Goal: Check status: Check status

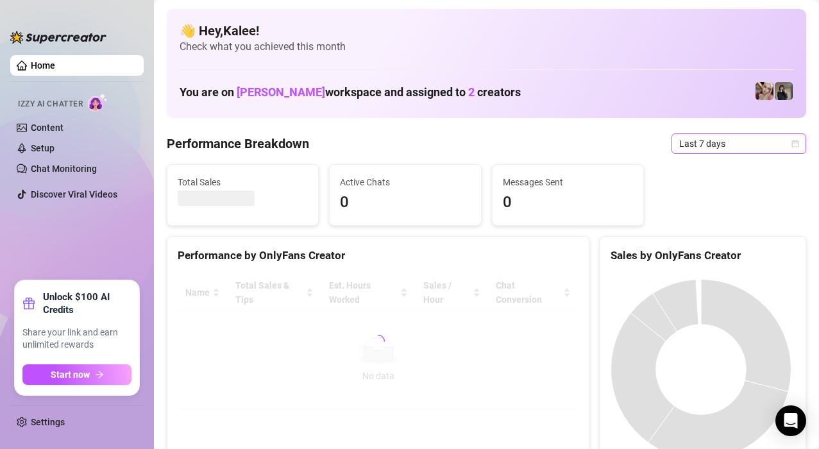
click at [721, 149] on span "Last 7 days" at bounding box center [738, 143] width 119 height 19
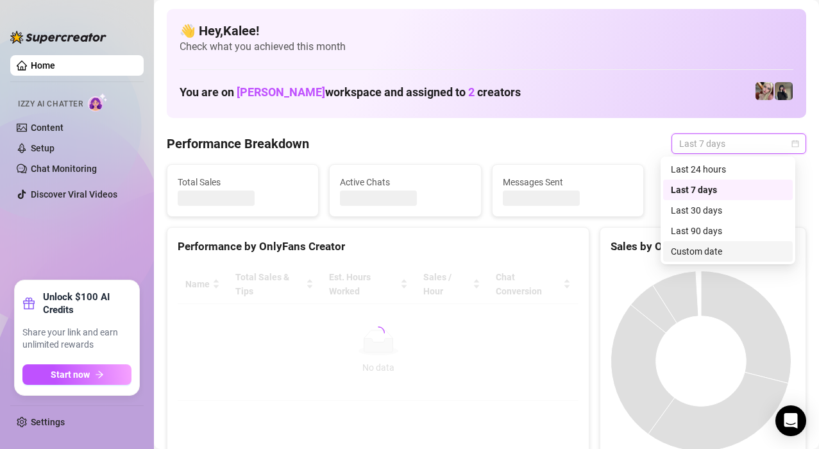
click at [708, 254] on div "Custom date" at bounding box center [728, 251] width 114 height 14
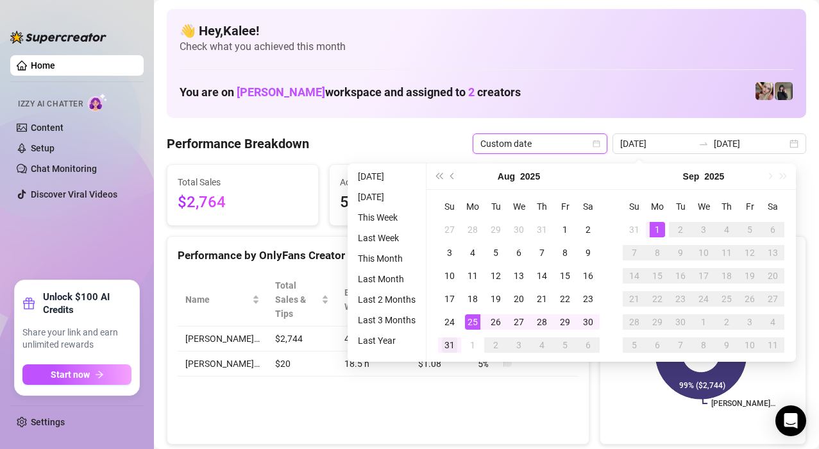
type input "[DATE]"
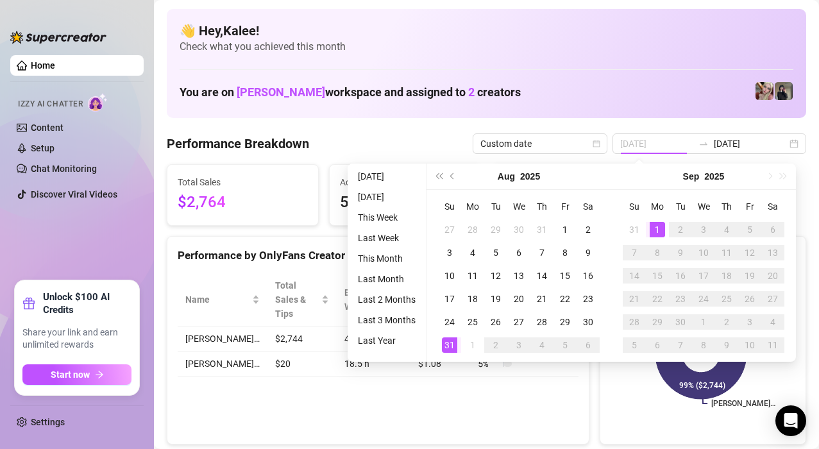
click at [448, 346] on div "31" at bounding box center [449, 344] width 15 height 15
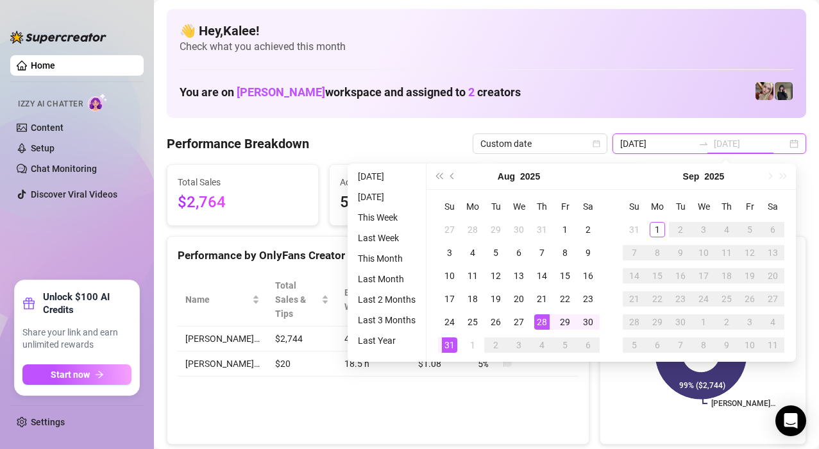
type input "[DATE]"
click at [662, 232] on div "1" at bounding box center [656, 229] width 15 height 15
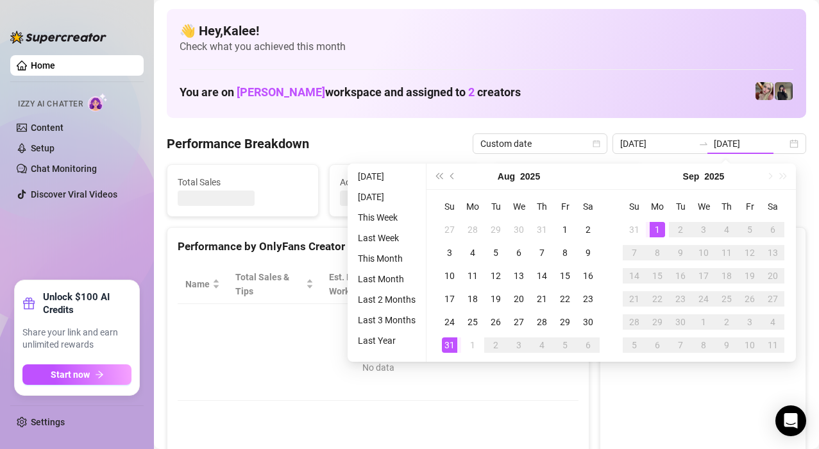
type input "[DATE]"
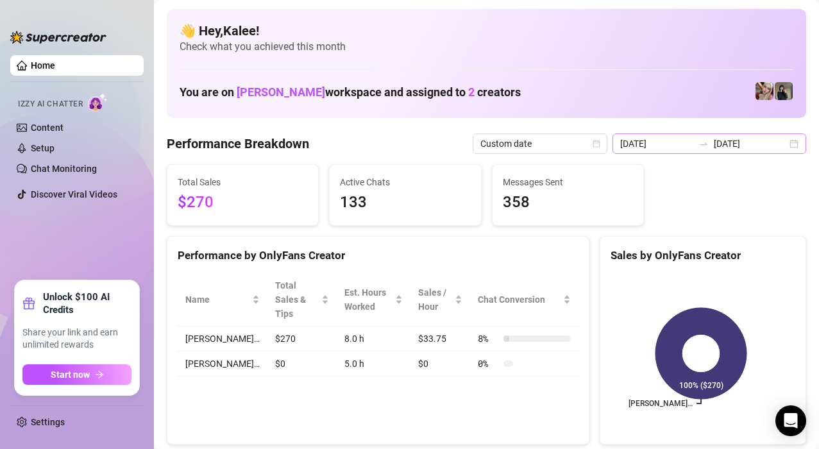
click at [780, 146] on div "[DATE] [DATE]" at bounding box center [709, 143] width 194 height 21
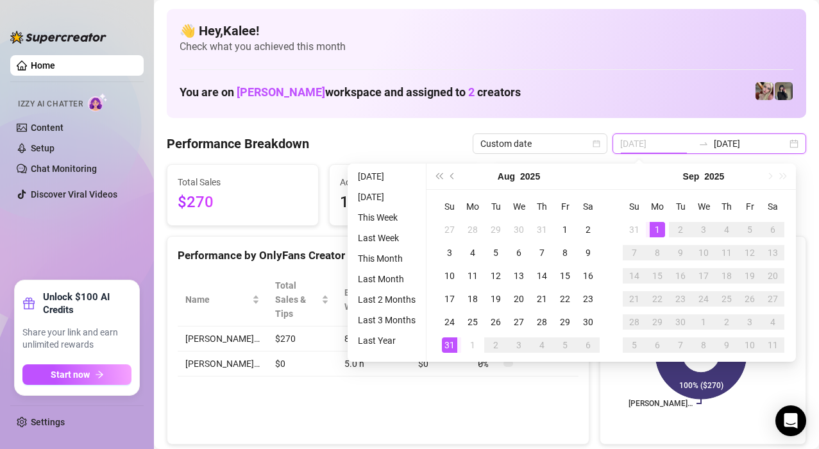
type input "[DATE]"
click at [658, 227] on div "1" at bounding box center [656, 229] width 15 height 15
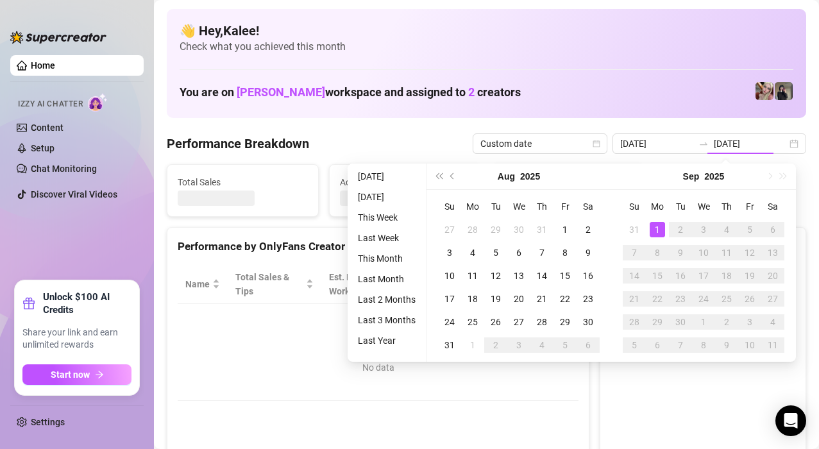
type input "[DATE]"
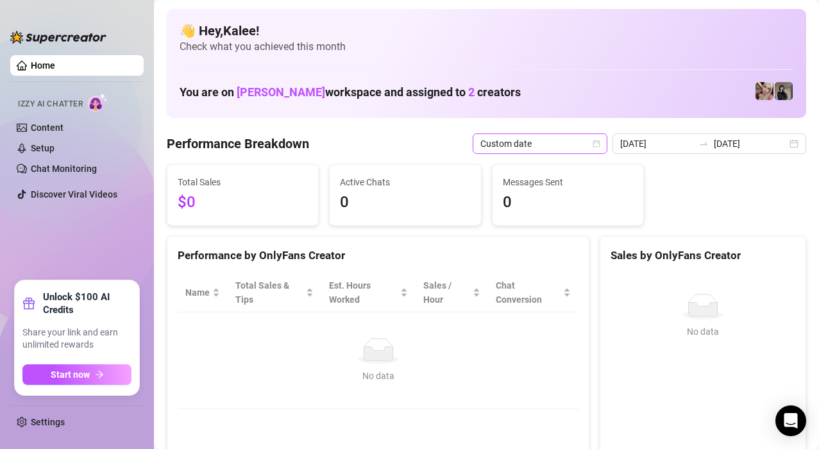
click at [599, 143] on icon "calendar" at bounding box center [596, 143] width 7 height 7
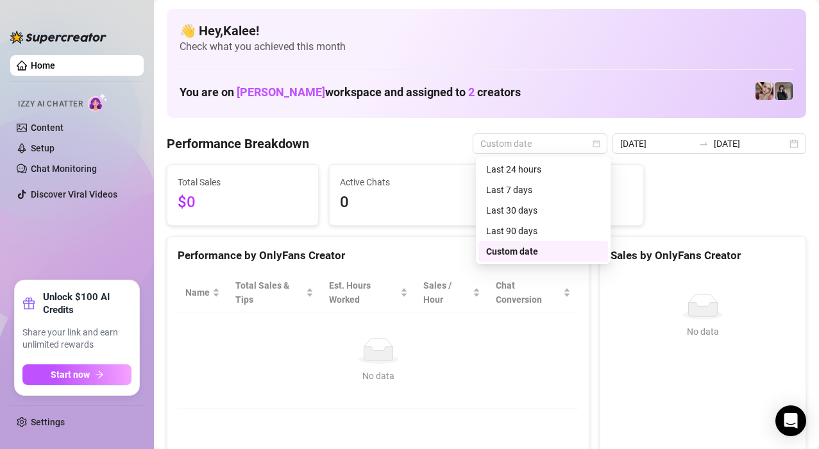
click at [528, 248] on div "Custom date" at bounding box center [543, 251] width 114 height 14
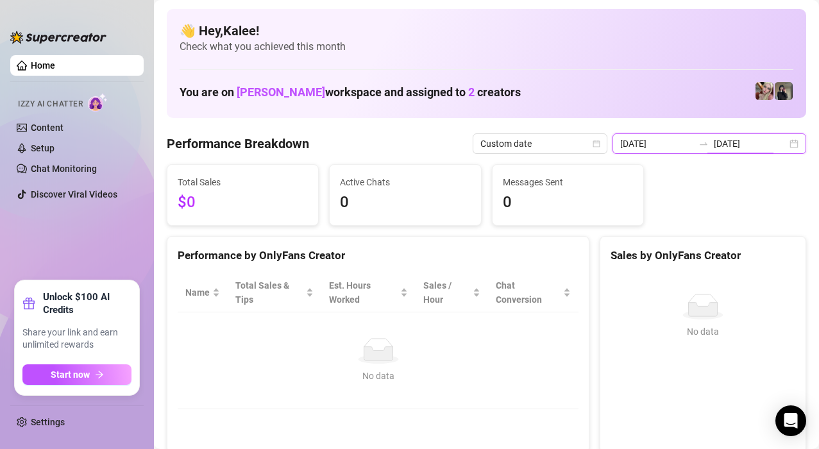
click at [774, 144] on input "[DATE]" at bounding box center [750, 144] width 73 height 14
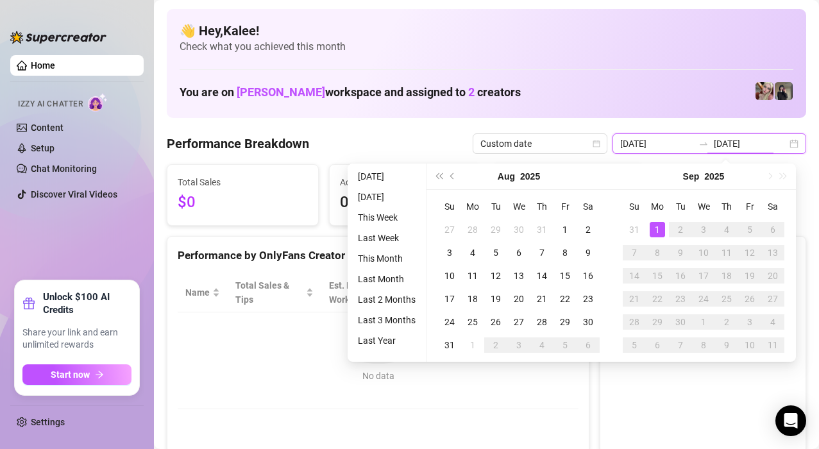
click at [783, 144] on div "[DATE] [DATE]" at bounding box center [709, 143] width 194 height 21
type input "[DATE]"
click at [451, 343] on div "31" at bounding box center [449, 344] width 15 height 15
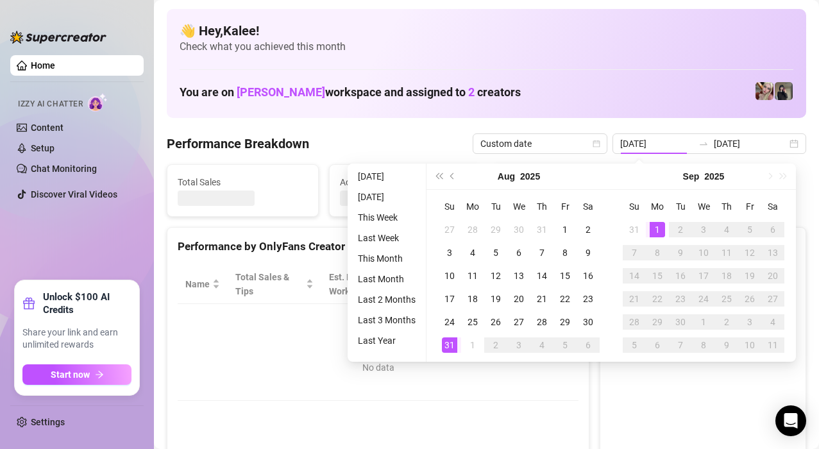
type input "[DATE]"
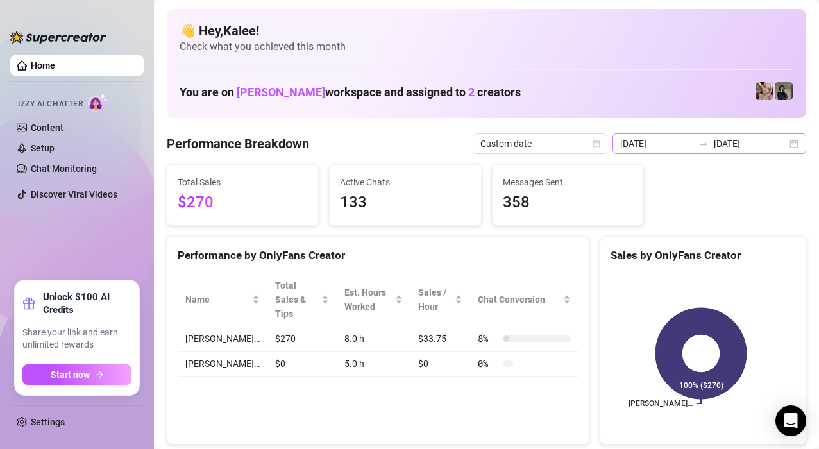
click at [783, 149] on div "[DATE] [DATE]" at bounding box center [709, 143] width 194 height 21
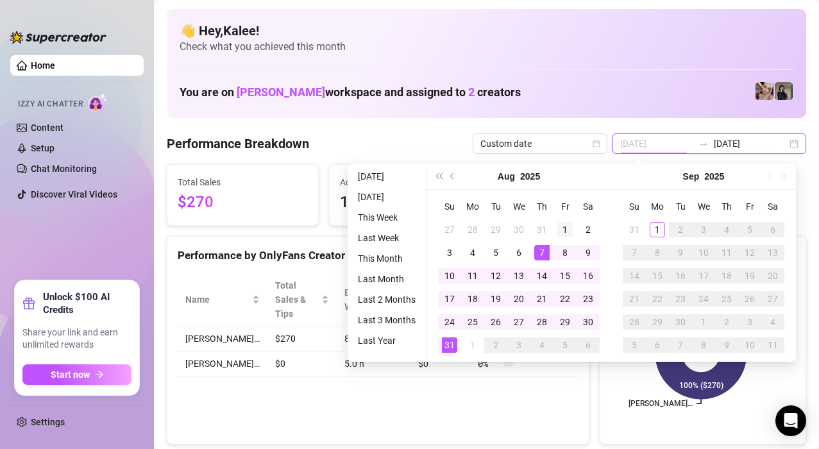
type input "[DATE]"
click at [563, 233] on div "1" at bounding box center [564, 229] width 15 height 15
type input "[DATE]"
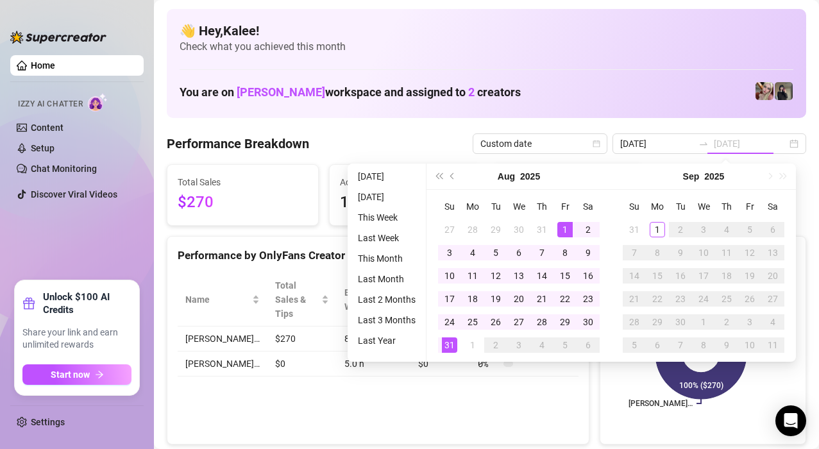
click at [446, 351] on div "31" at bounding box center [449, 344] width 15 height 15
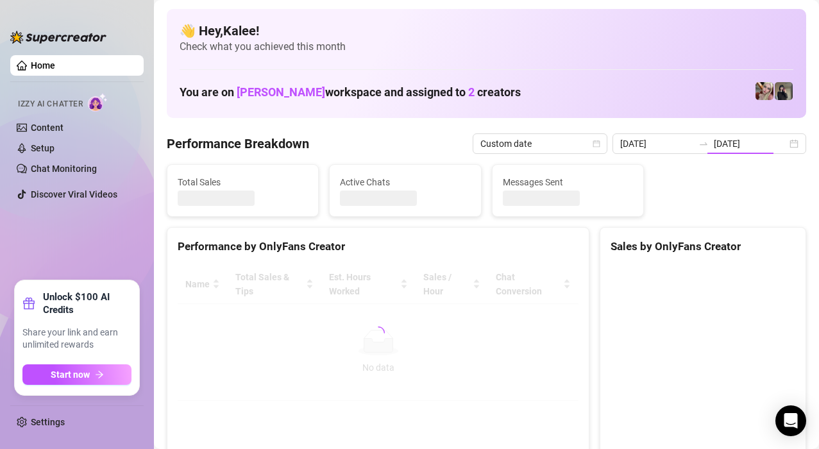
type input "[DATE]"
